Goal: Transaction & Acquisition: Book appointment/travel/reservation

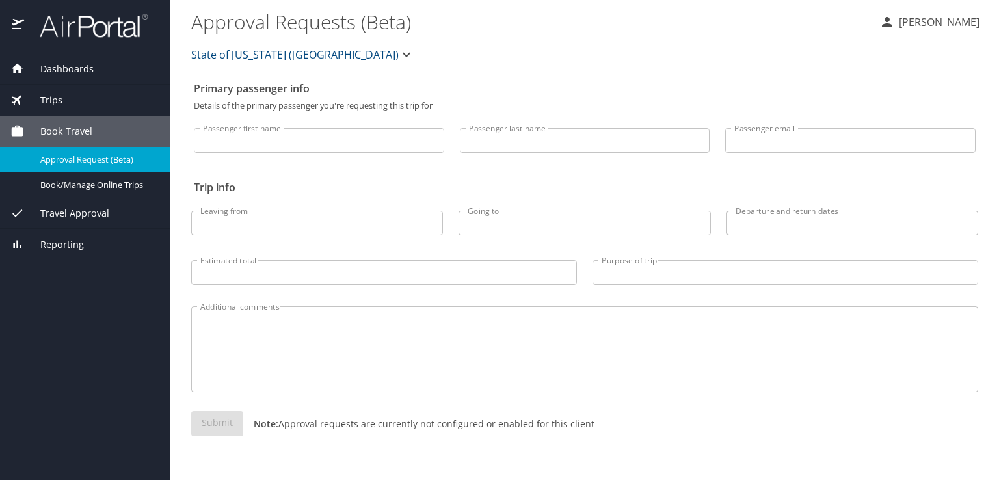
click at [84, 92] on div "Trips" at bounding box center [85, 100] width 170 height 31
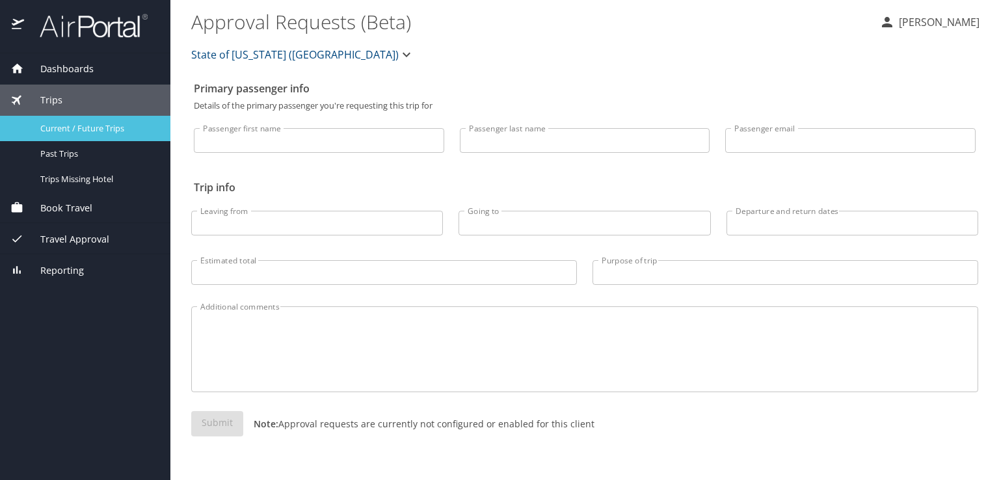
click at [97, 125] on span "Current / Future Trips" at bounding box center [97, 128] width 114 height 12
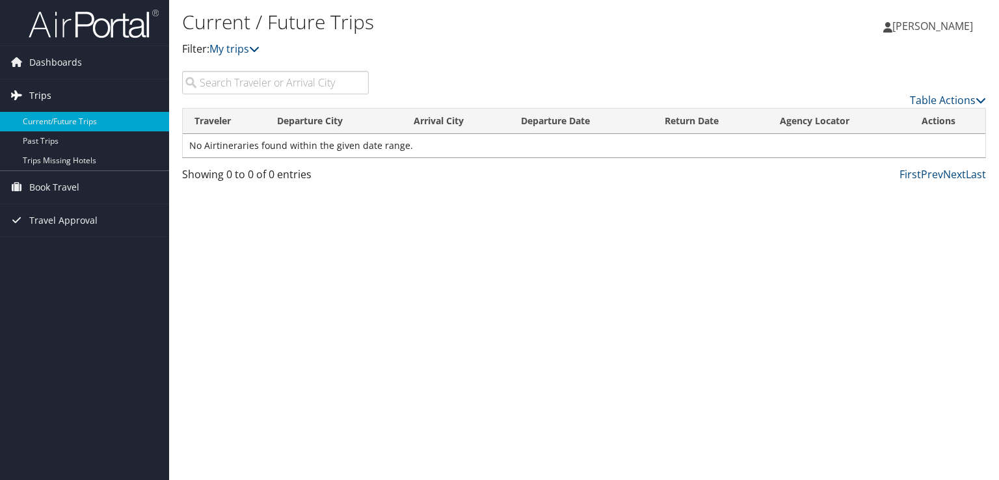
click at [71, 90] on link "Trips" at bounding box center [84, 95] width 169 height 33
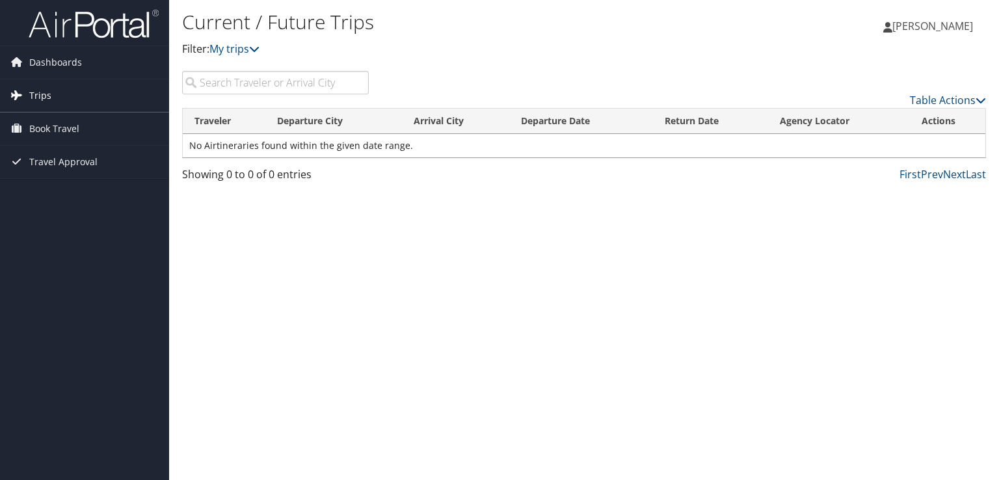
click at [70, 90] on link "Trips" at bounding box center [84, 95] width 169 height 33
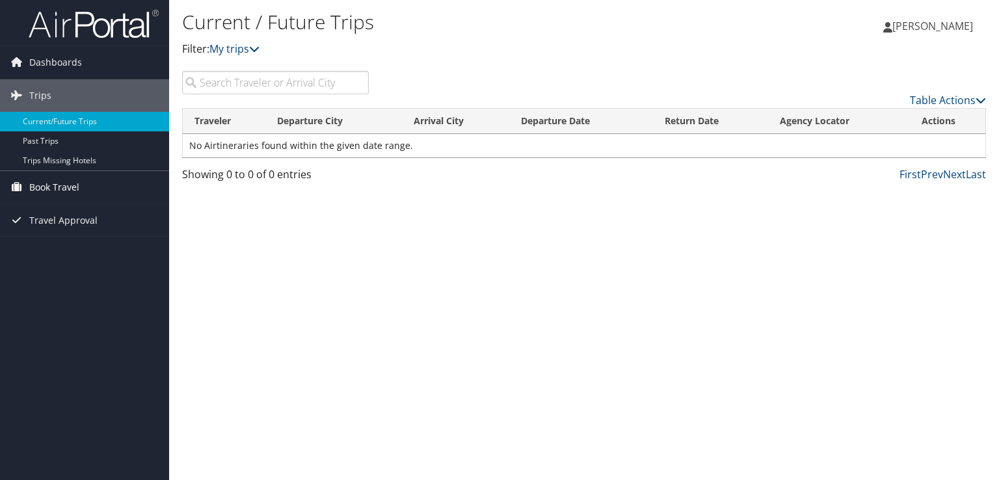
click at [76, 179] on span "Book Travel" at bounding box center [54, 187] width 50 height 33
click at [82, 252] on span "Travel Approval" at bounding box center [63, 259] width 68 height 33
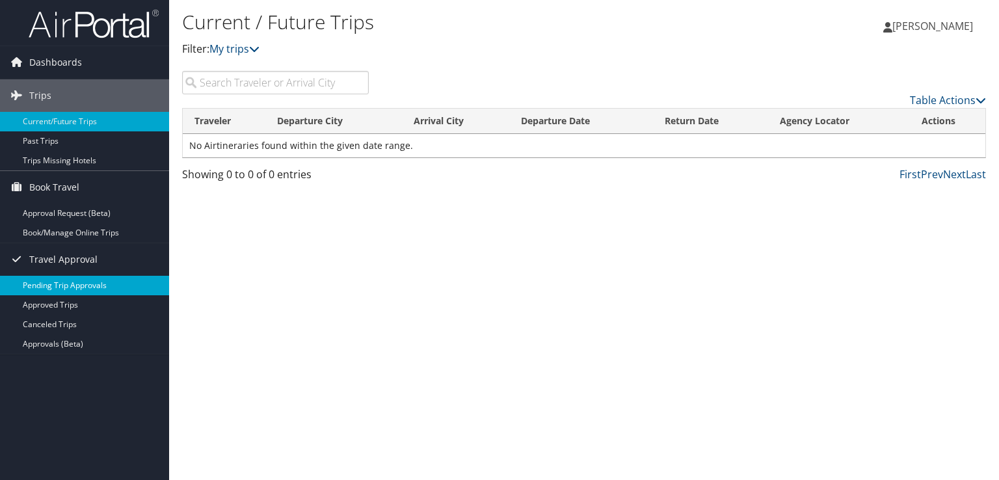
click at [92, 285] on link "Pending Trip Approvals" at bounding box center [84, 286] width 169 height 20
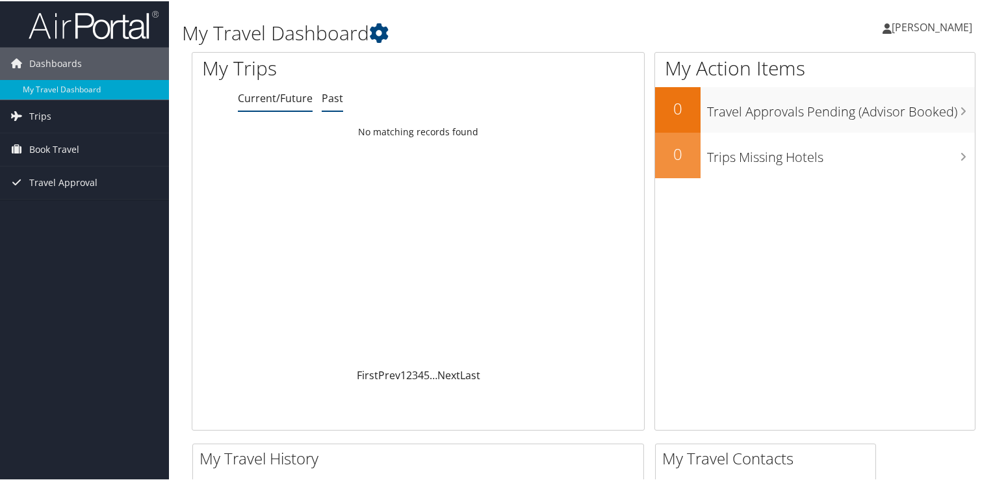
click at [326, 98] on link "Past" at bounding box center [332, 97] width 21 height 14
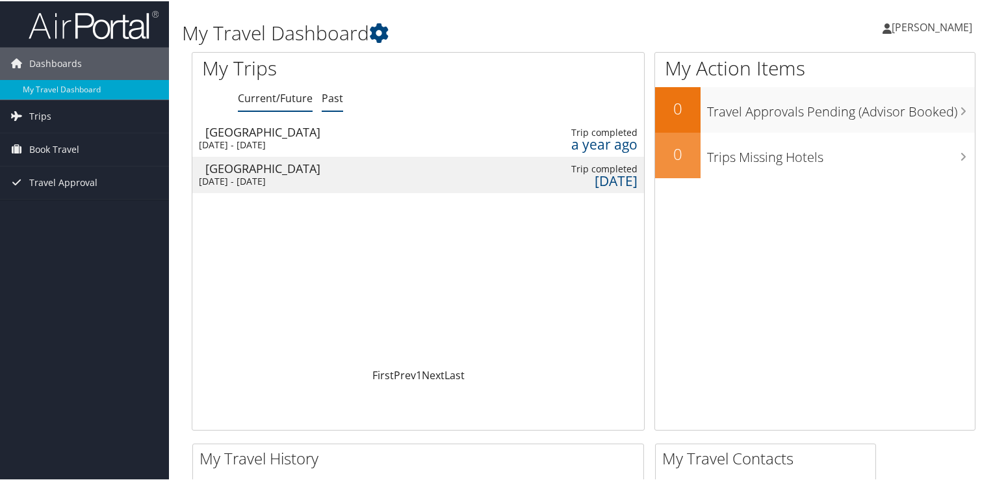
click at [279, 98] on link "Current/Future" at bounding box center [275, 97] width 75 height 14
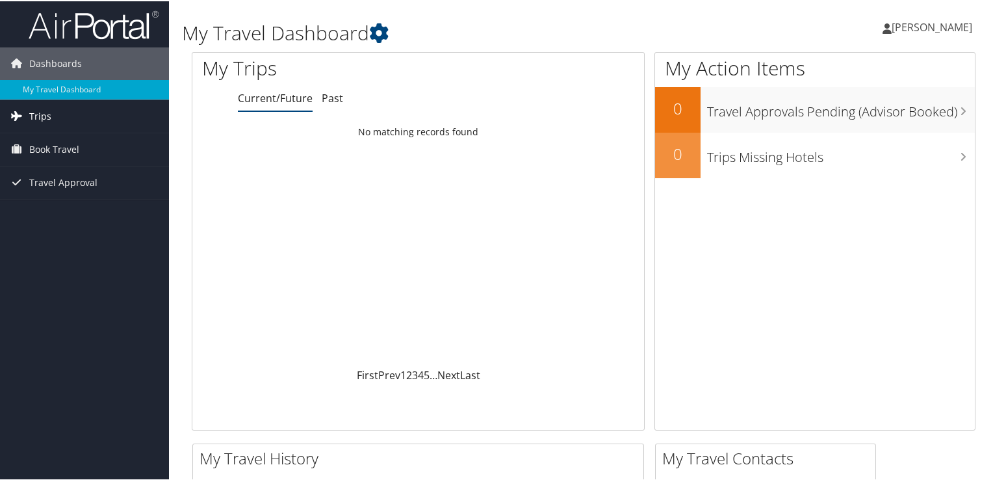
click at [42, 117] on span "Trips" at bounding box center [40, 115] width 22 height 33
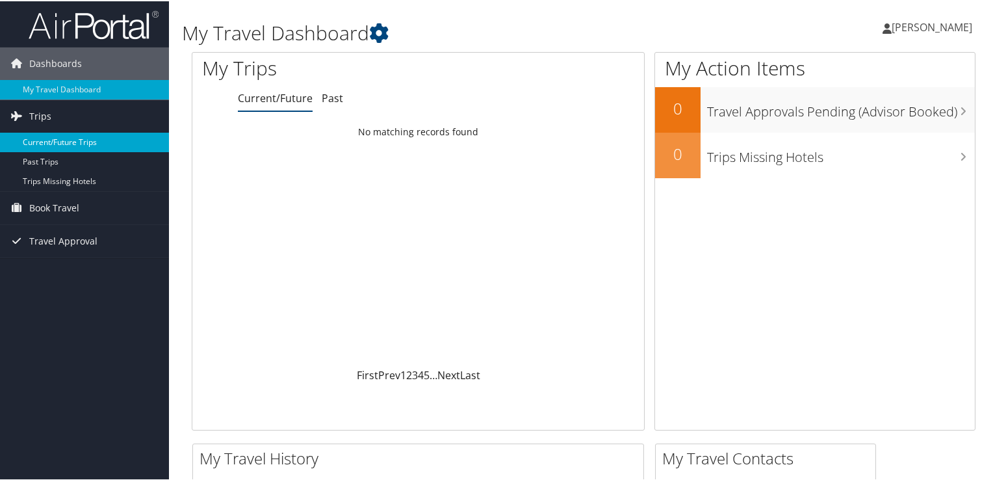
click at [47, 140] on link "Current/Future Trips" at bounding box center [84, 141] width 169 height 20
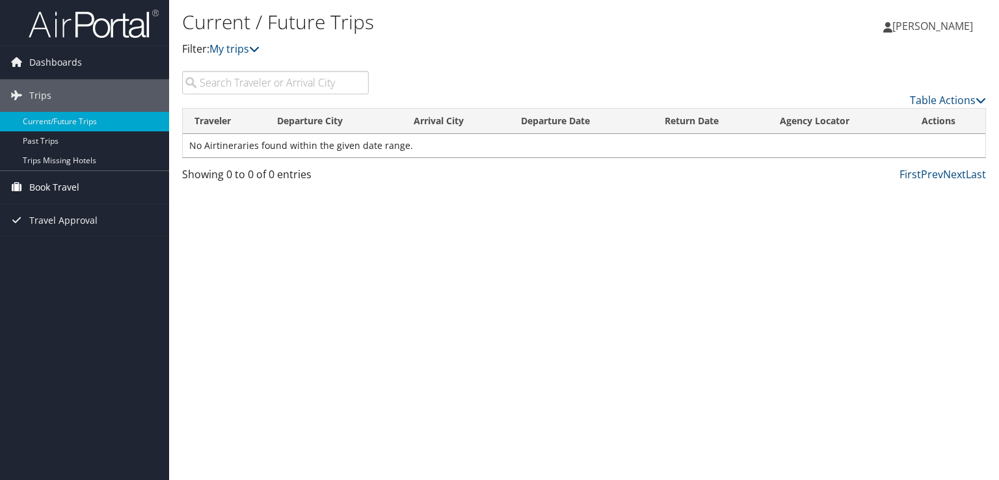
click at [67, 187] on span "Book Travel" at bounding box center [54, 187] width 50 height 33
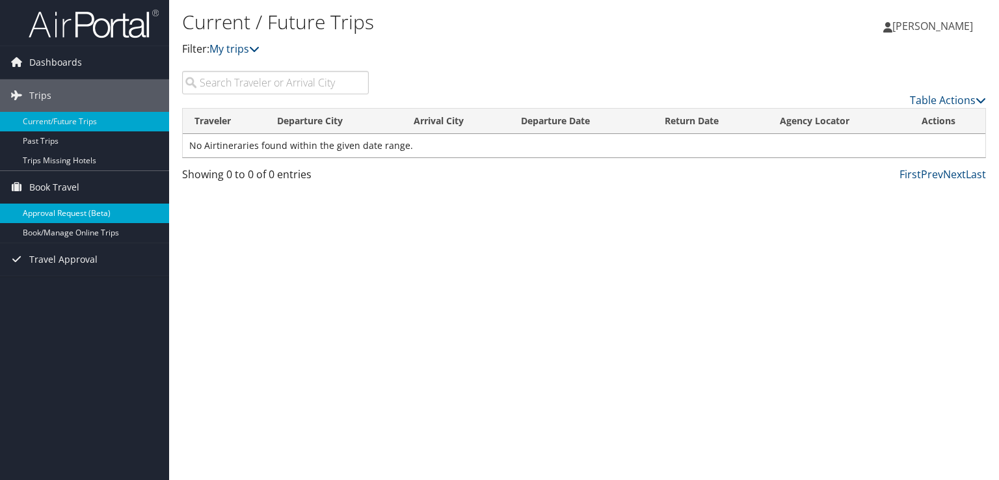
click at [77, 215] on link "Approval Request (Beta)" at bounding box center [84, 213] width 169 height 20
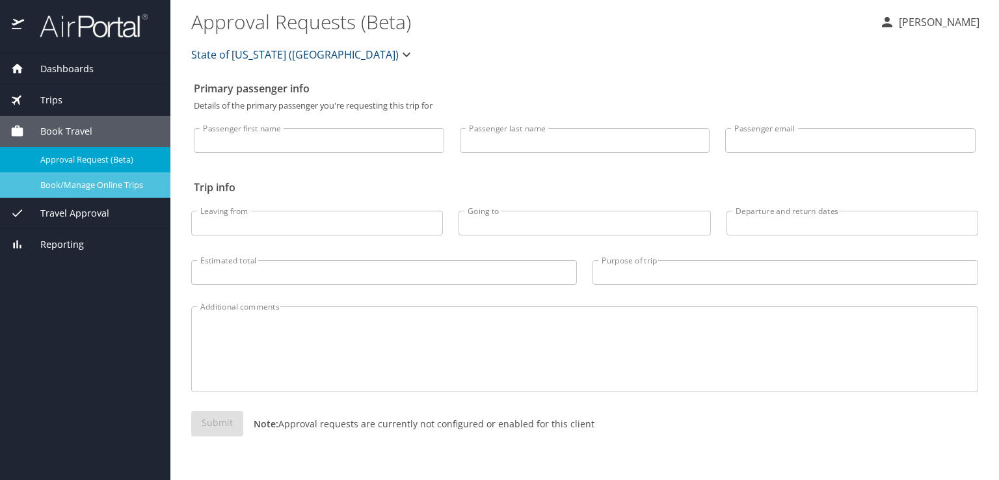
click at [102, 180] on span "Book/Manage Online Trips" at bounding box center [97, 185] width 114 height 12
